Goal: Task Accomplishment & Management: Manage account settings

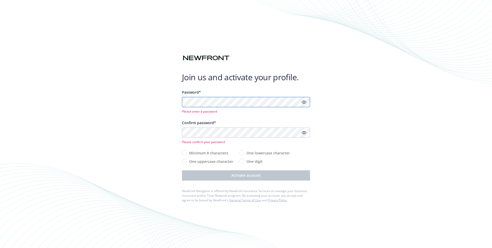
click at [0, 248] on com-1password-button at bounding box center [0, 248] width 0 height 0
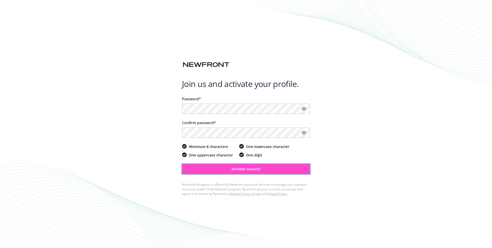
click at [247, 169] on span "Activate account" at bounding box center [246, 168] width 29 height 5
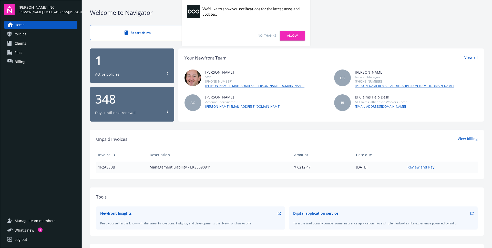
click at [285, 31] on link "Allow" at bounding box center [292, 36] width 25 height 10
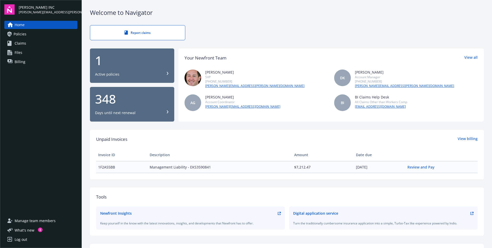
click at [246, 133] on div "Unpaid Invoices View billing Invoice ID Description Amount Date due 1F2A55BB Ma…" at bounding box center [287, 155] width 394 height 50
click at [165, 72] on div "Active policies" at bounding box center [132, 74] width 74 height 5
drag, startPoint x: 226, startPoint y: 31, endPoint x: 216, endPoint y: 30, distance: 10.0
click at [225, 31] on div "Report claims" at bounding box center [287, 32] width 394 height 15
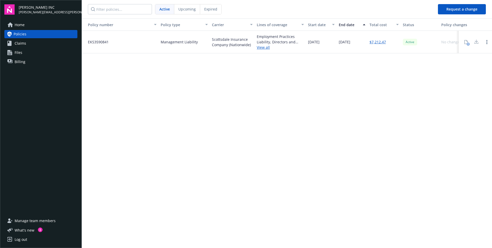
click at [200, 103] on div "Policy number Policy type Carrier Lines of coverage Start date End date Total c…" at bounding box center [287, 132] width 411 height 229
